Goal: Information Seeking & Learning: Learn about a topic

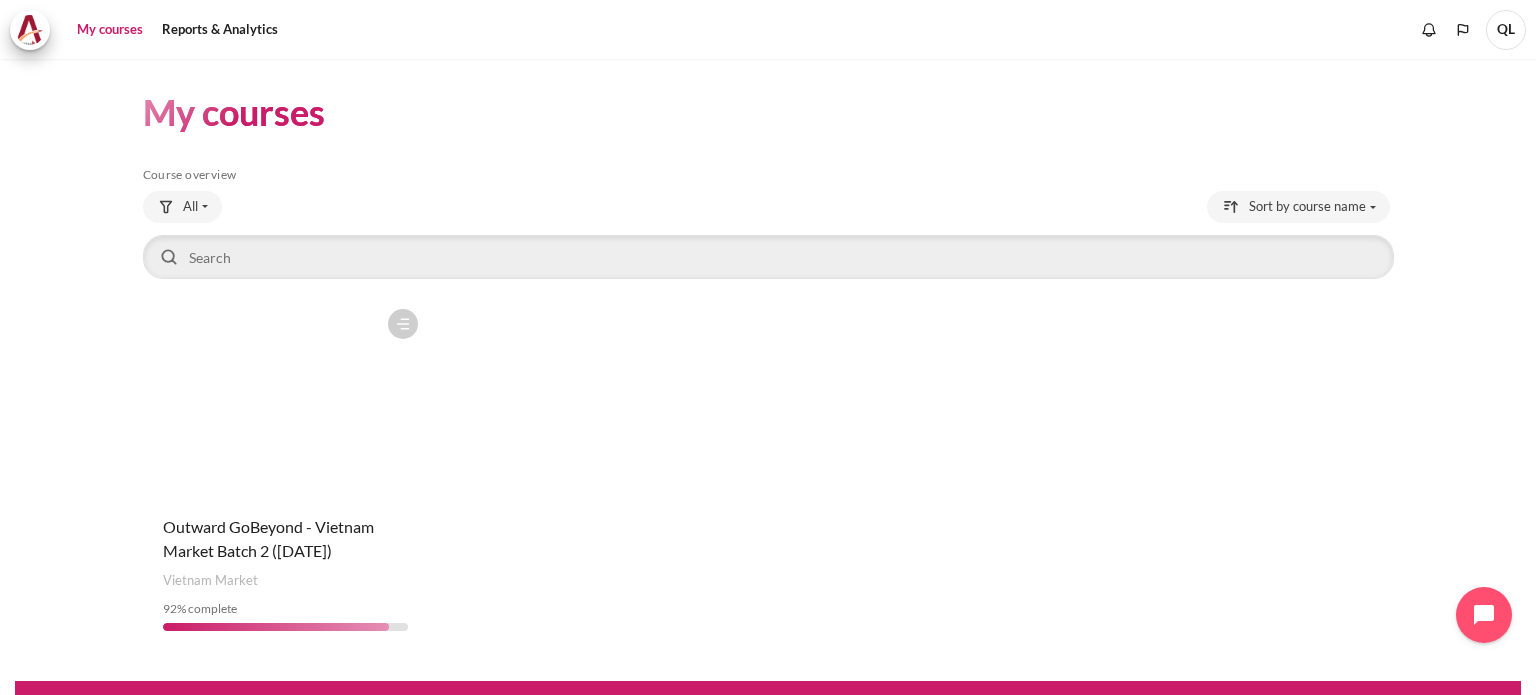
click at [306, 497] on figure "Content" at bounding box center [286, 399] width 286 height 200
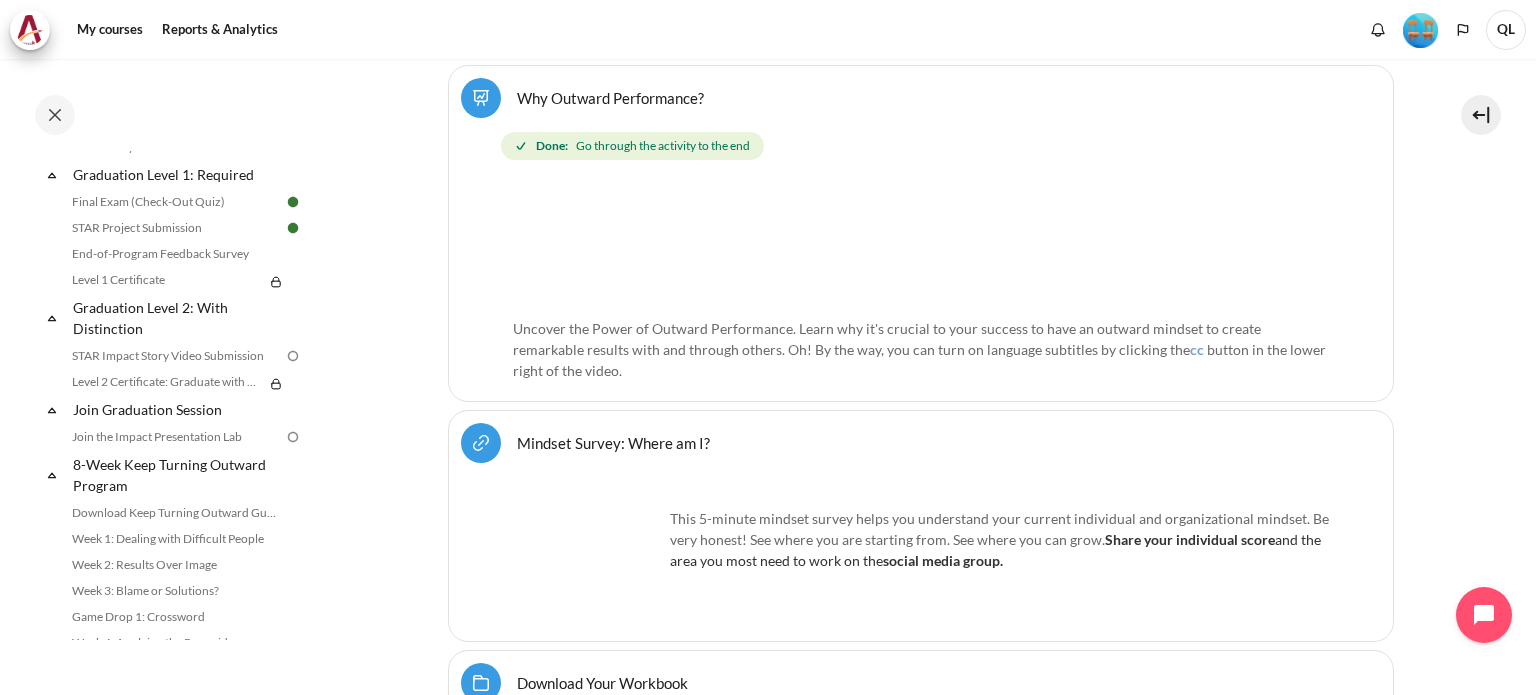
scroll to position [2156, 0]
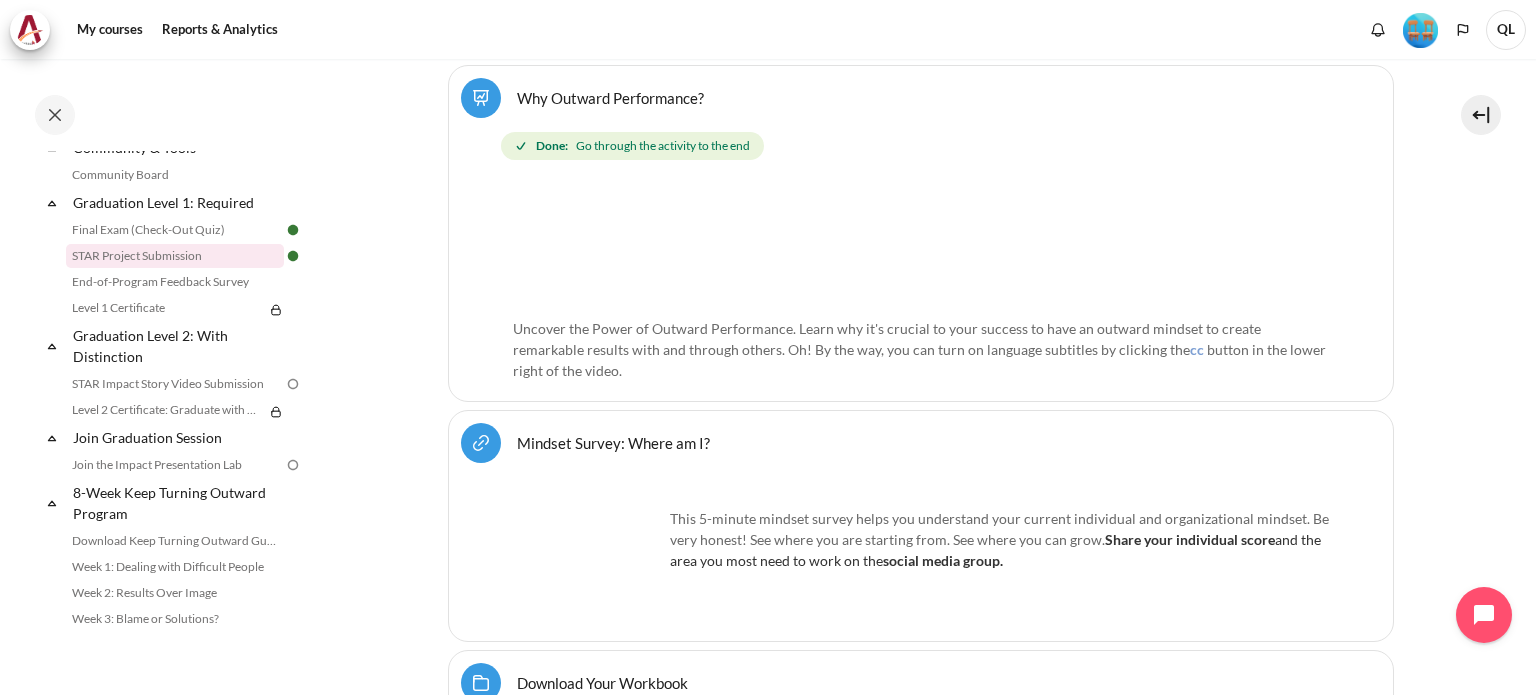
click at [216, 268] on link "STAR Project Submission" at bounding box center [175, 256] width 218 height 24
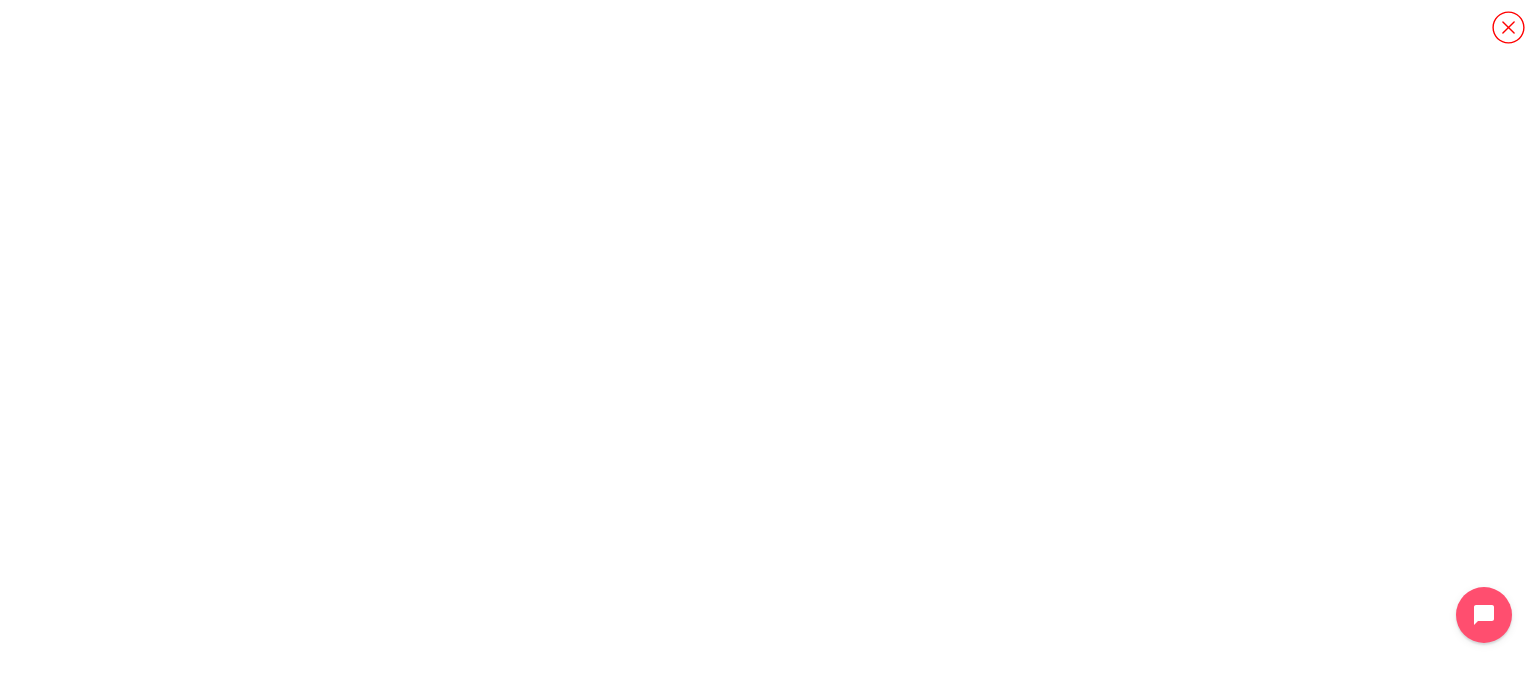
scroll to position [16, 0]
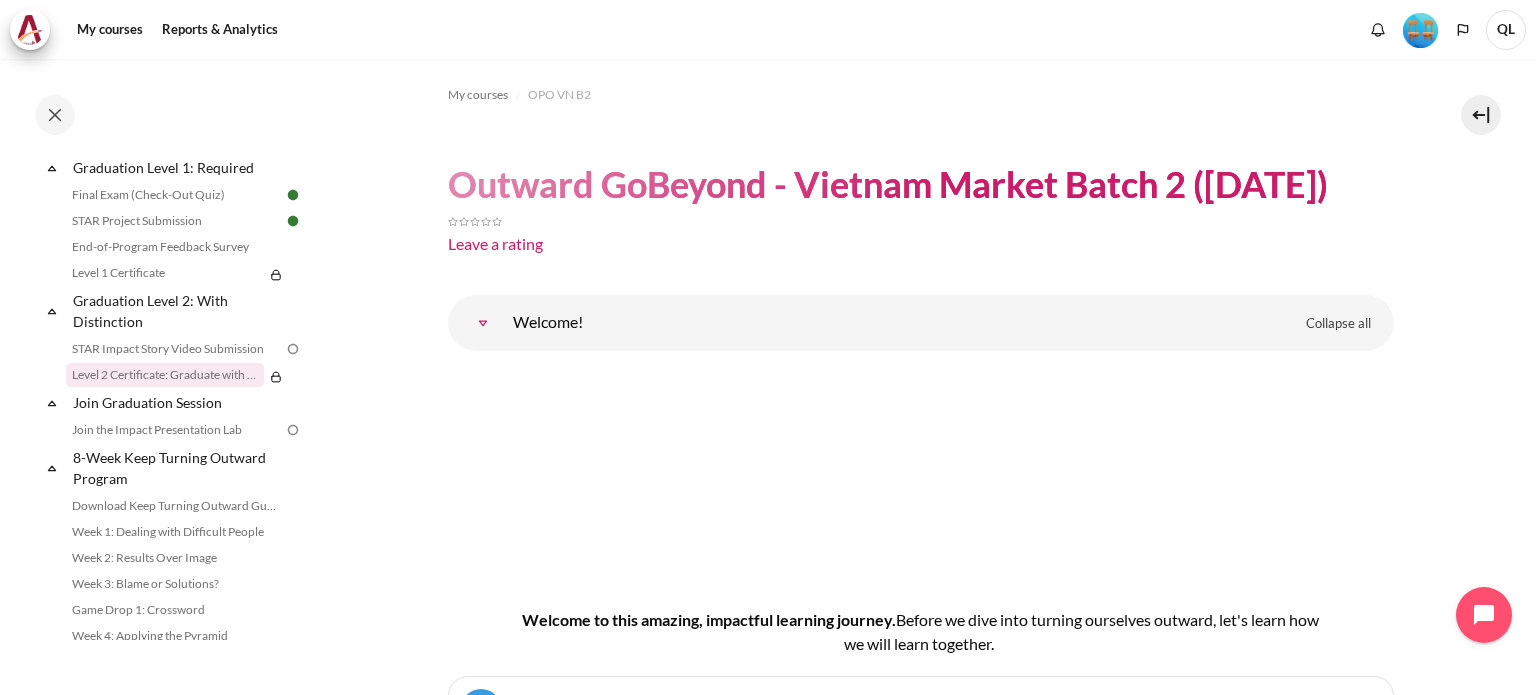
scroll to position [2156, 0]
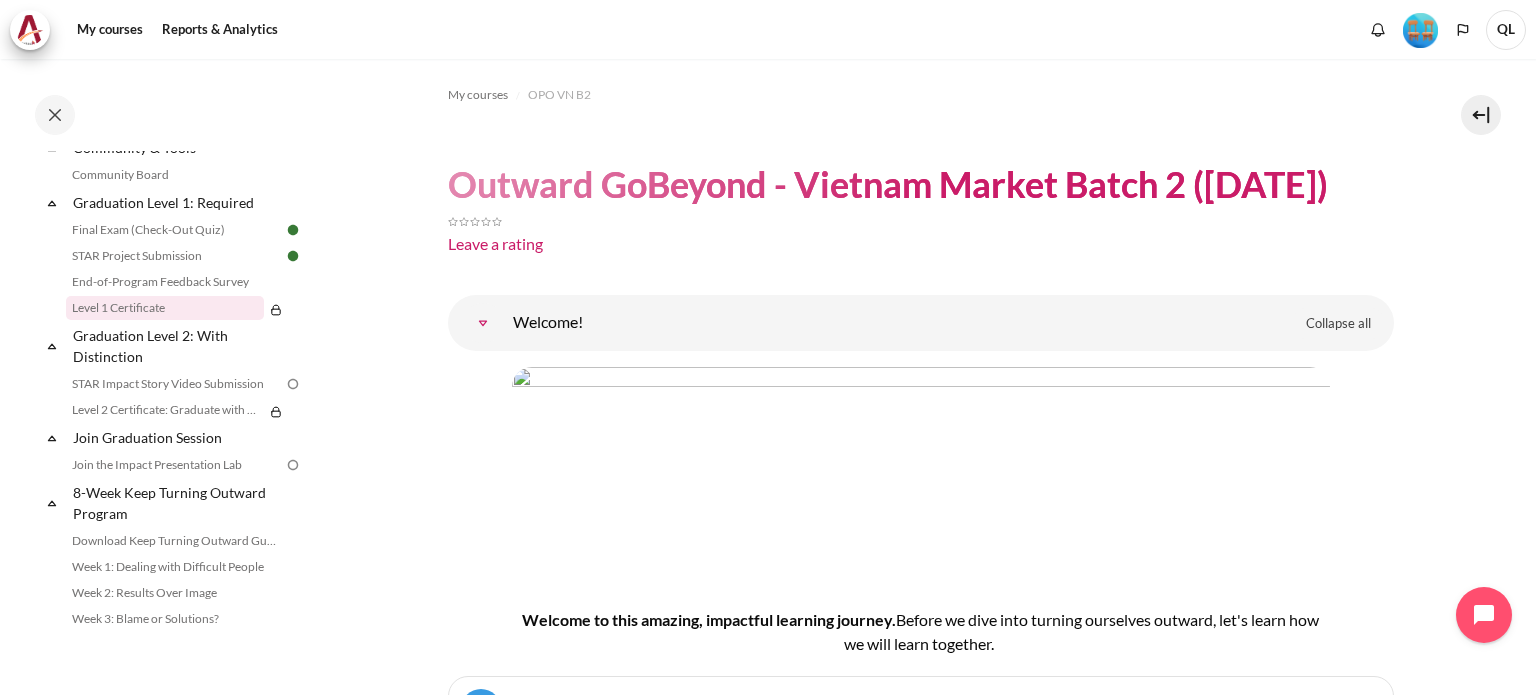
click at [179, 320] on link "Level 1 Certificate" at bounding box center [165, 308] width 198 height 24
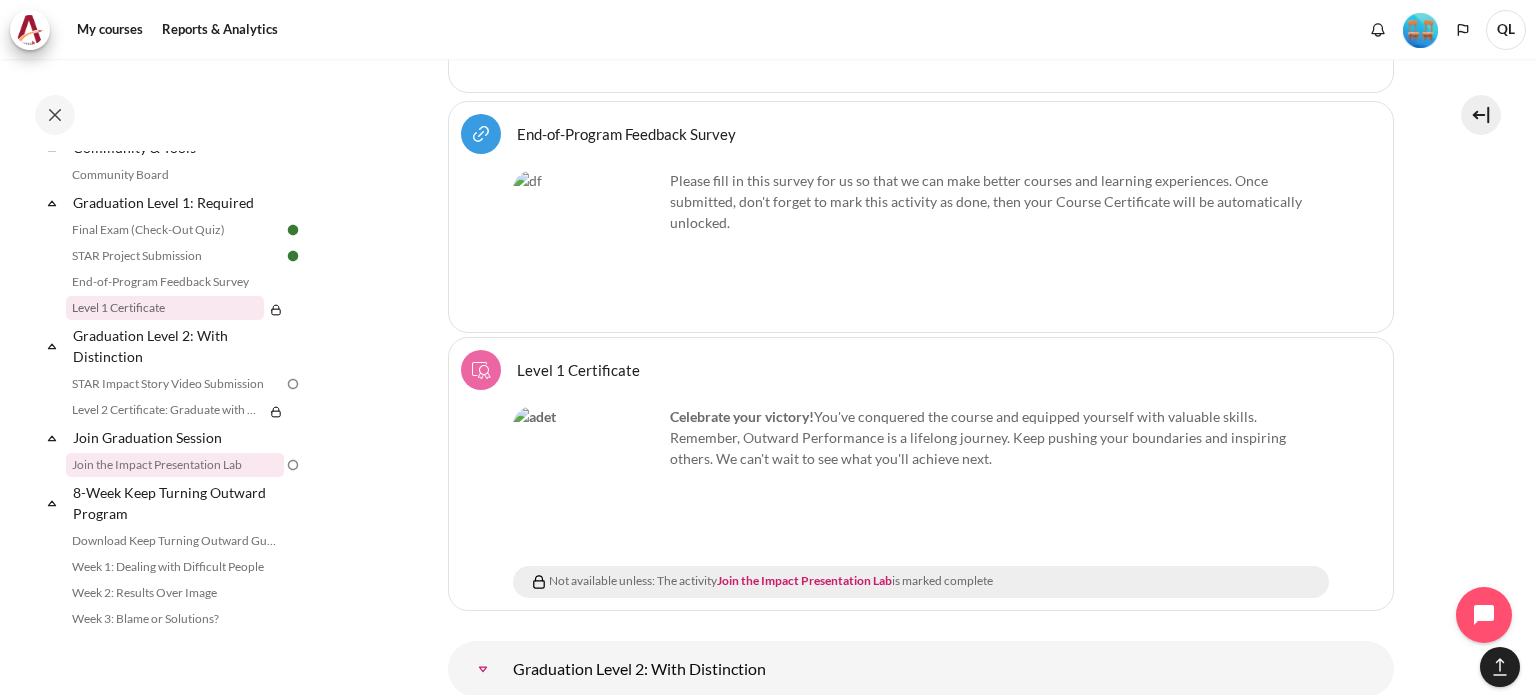
click at [205, 477] on link "Join the Impact Presentation Lab" at bounding box center [175, 465] width 218 height 24
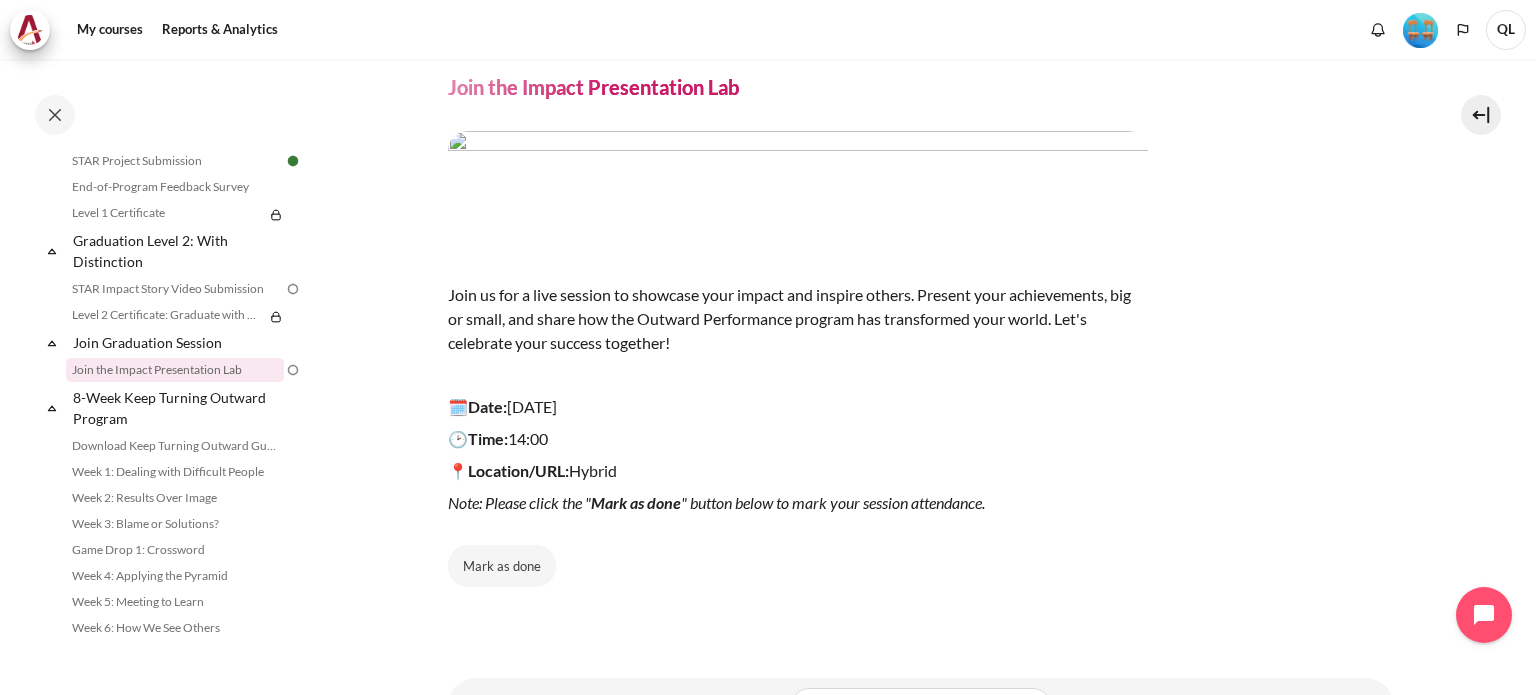
scroll to position [100, 0]
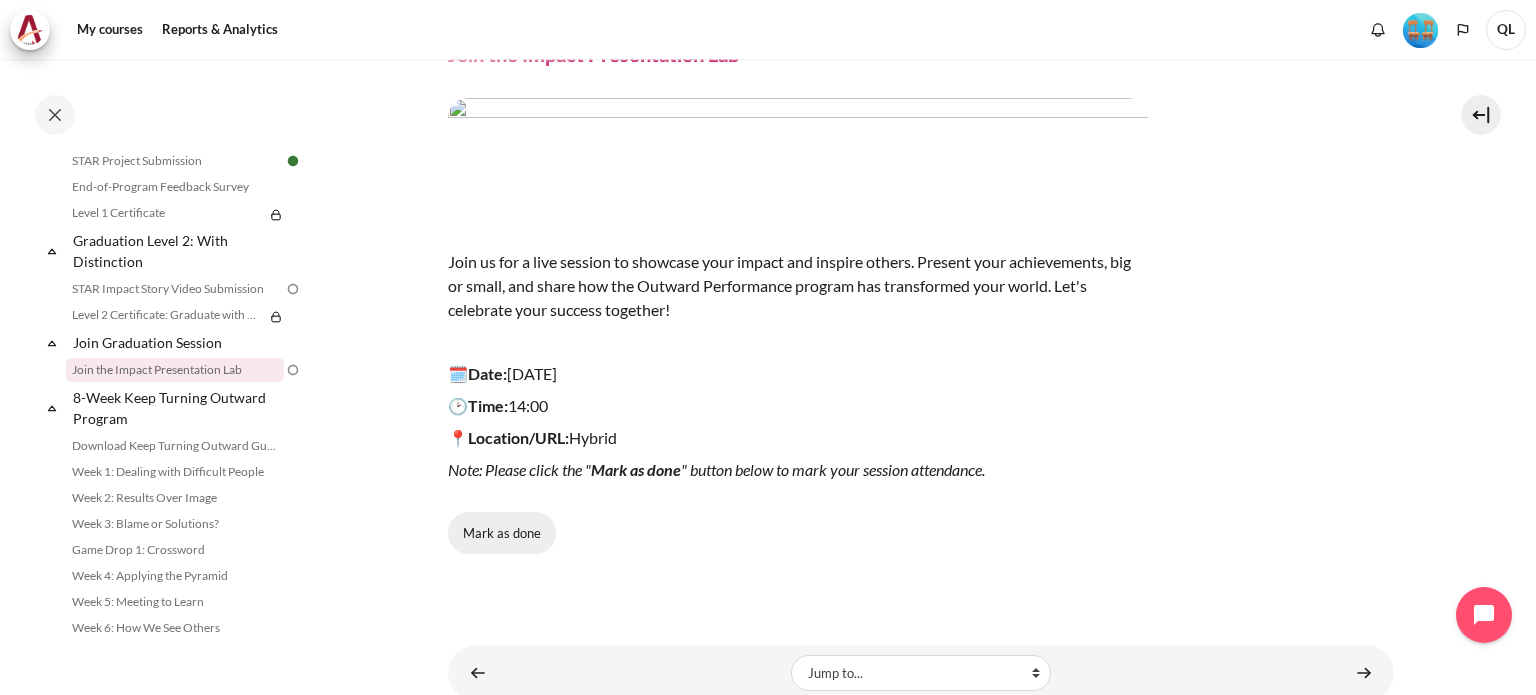
click at [531, 525] on button "Mark as done" at bounding box center [502, 533] width 108 height 42
click at [140, 225] on link "Level 1 Certificate" at bounding box center [165, 213] width 198 height 24
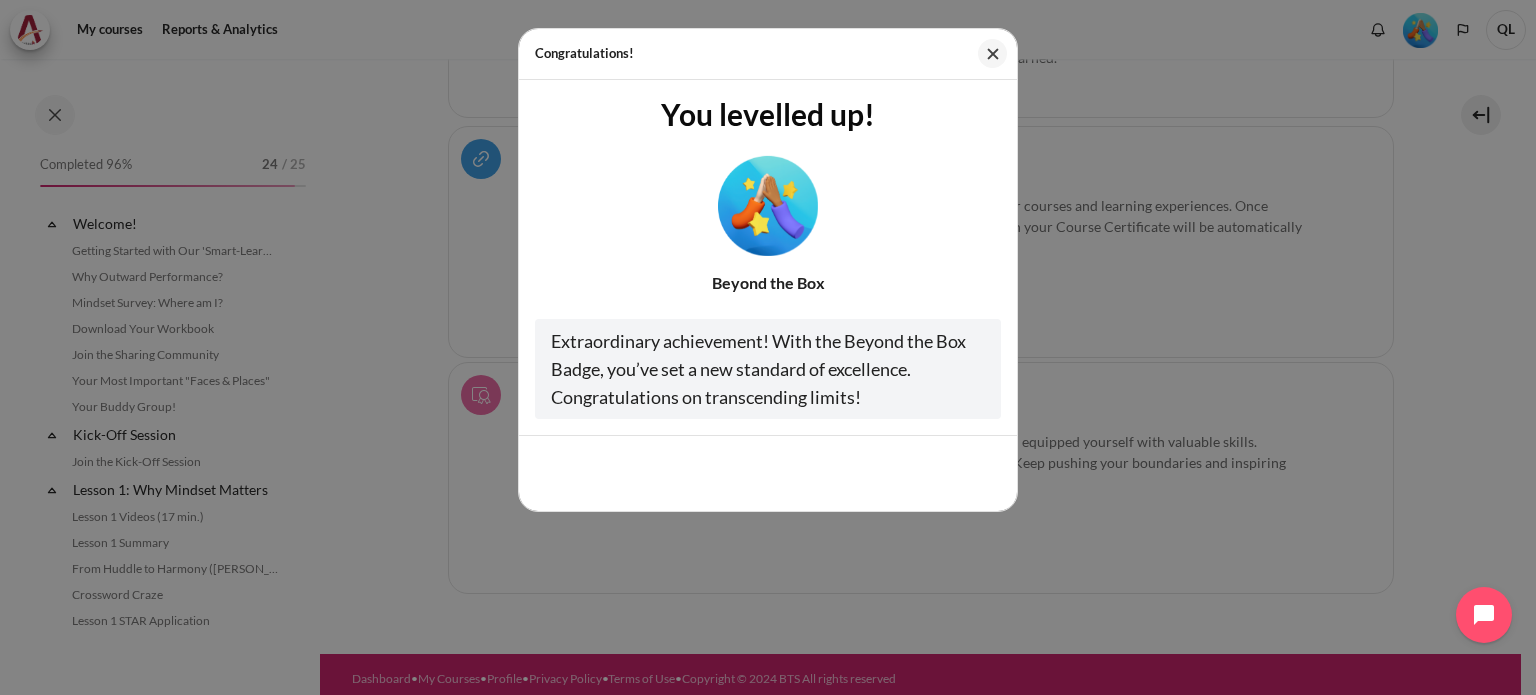
scroll to position [2093, 0]
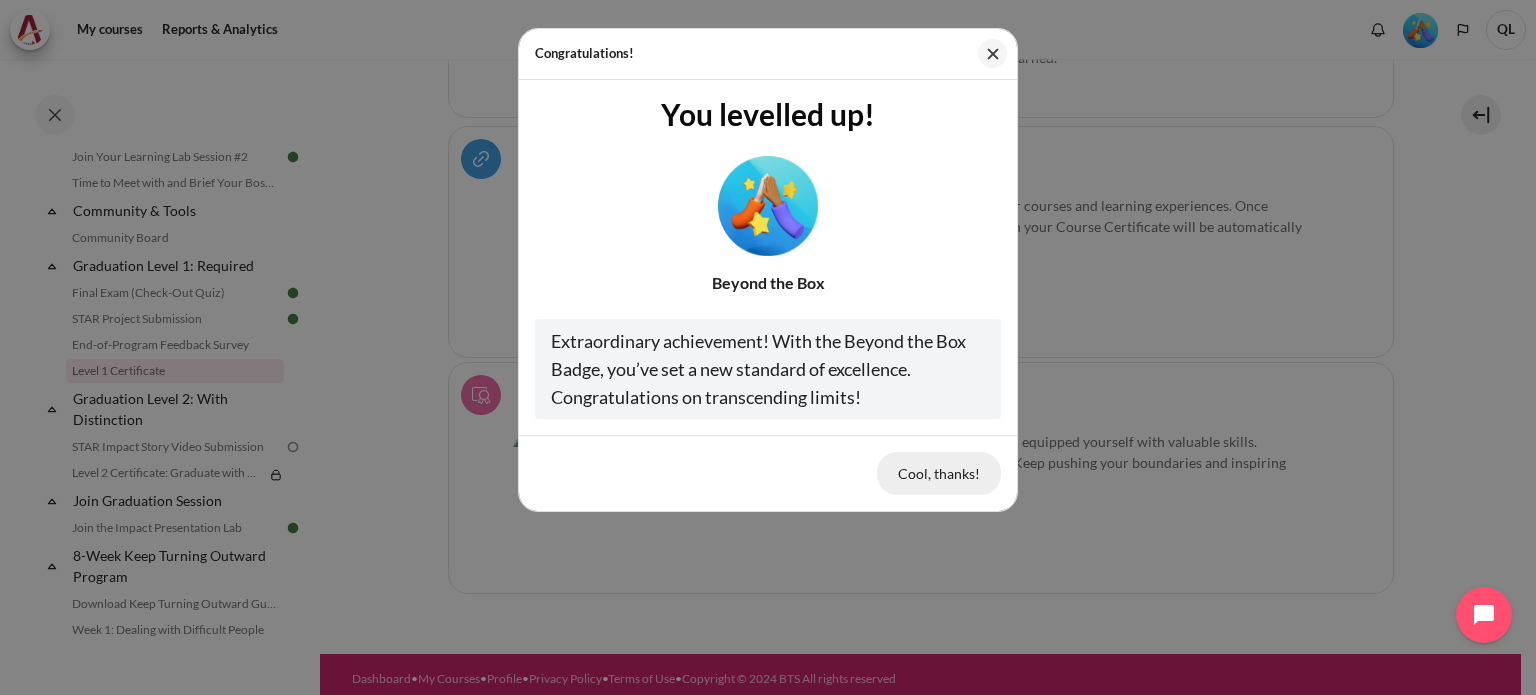
click at [960, 481] on button "Cool, thanks!" at bounding box center [939, 473] width 124 height 42
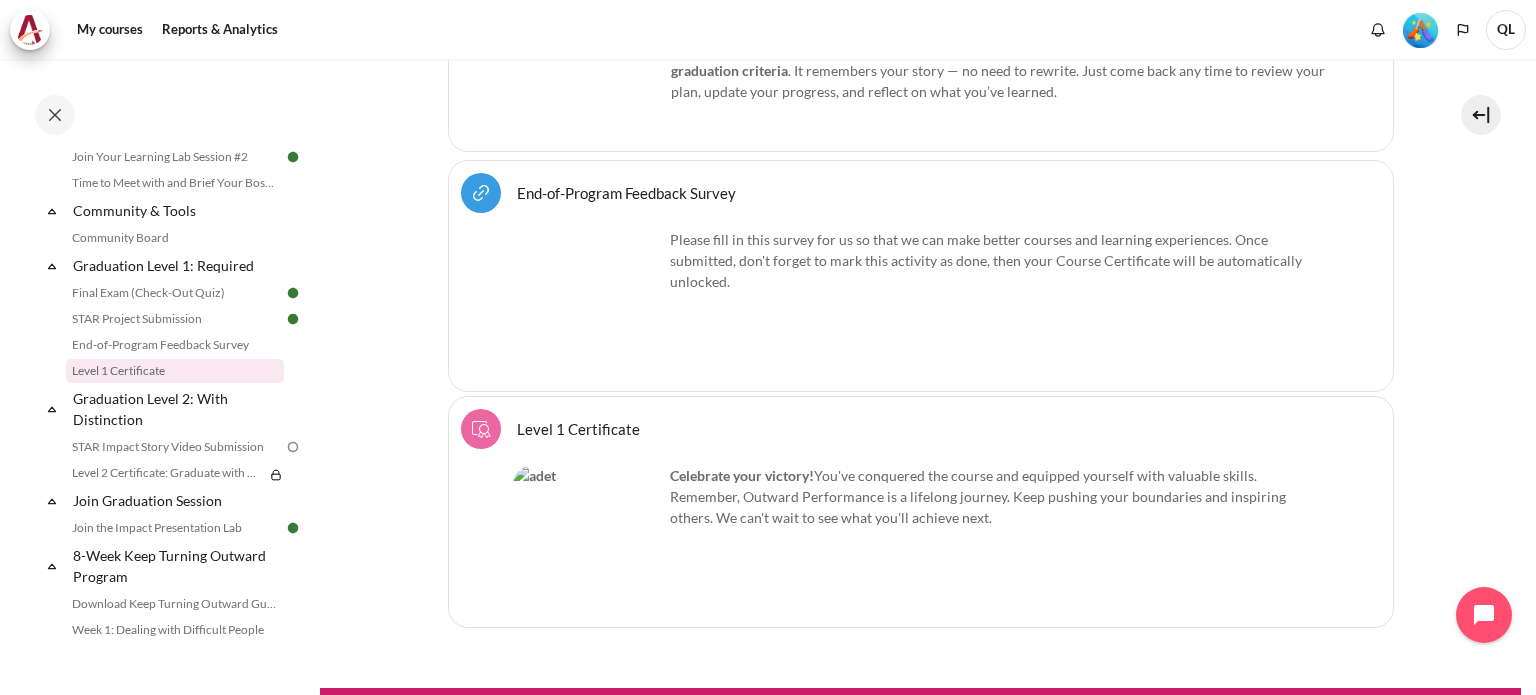
click at [607, 465] on img "Content" at bounding box center [588, 540] width 150 height 150
click at [557, 419] on link "Level 1 Certificate Course certificate" at bounding box center [578, 428] width 123 height 19
